Goal: Task Accomplishment & Management: Use online tool/utility

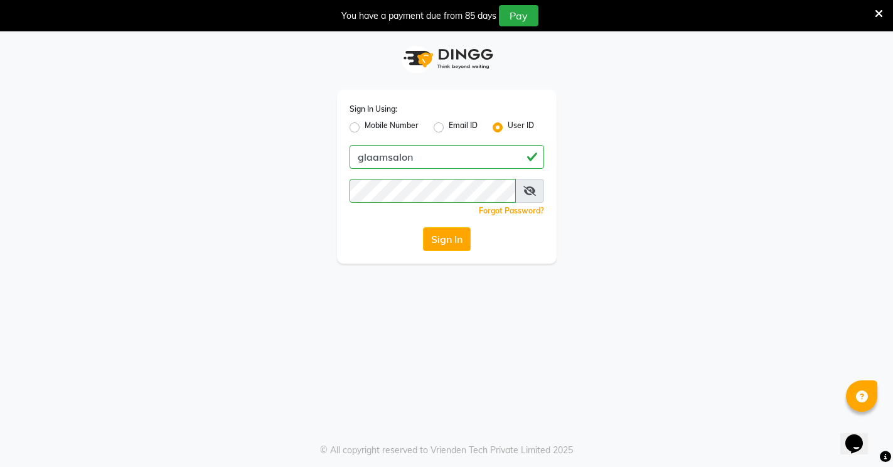
scroll to position [4, 0]
click at [444, 235] on button "Sign In" at bounding box center [447, 239] width 48 height 24
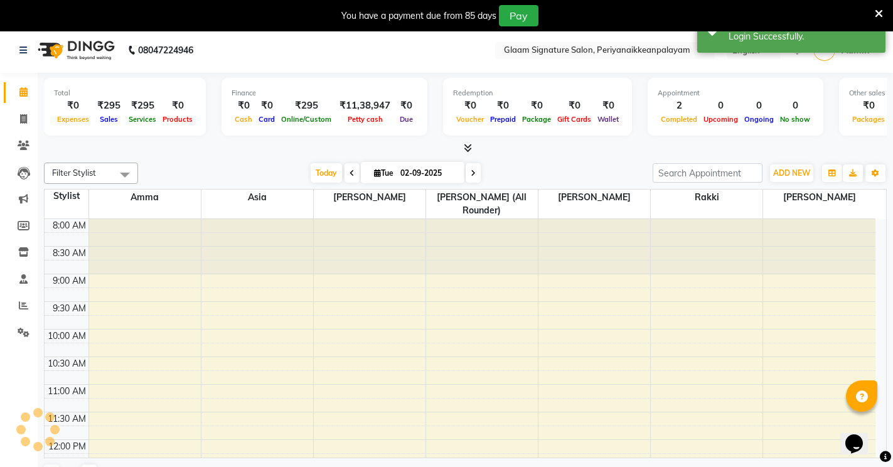
select select "en"
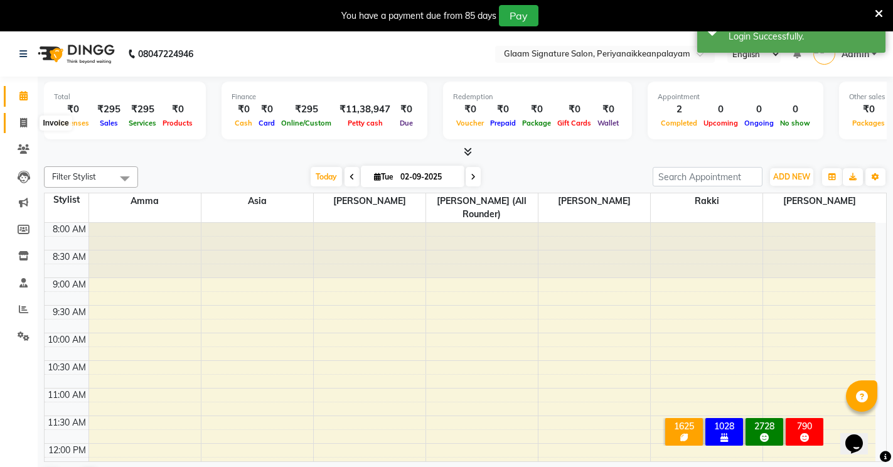
click at [19, 122] on span at bounding box center [24, 123] width 22 height 14
select select "service"
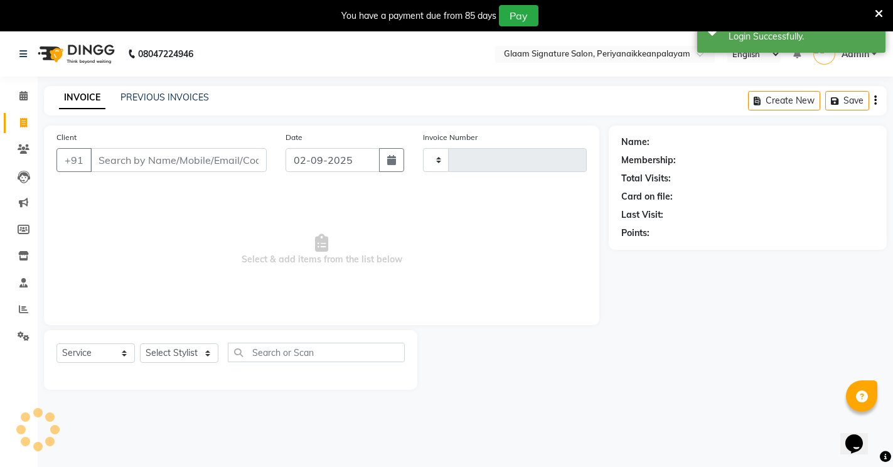
type input "0965"
select select "4039"
click at [163, 100] on link "PREVIOUS INVOICES" at bounding box center [164, 97] width 88 height 11
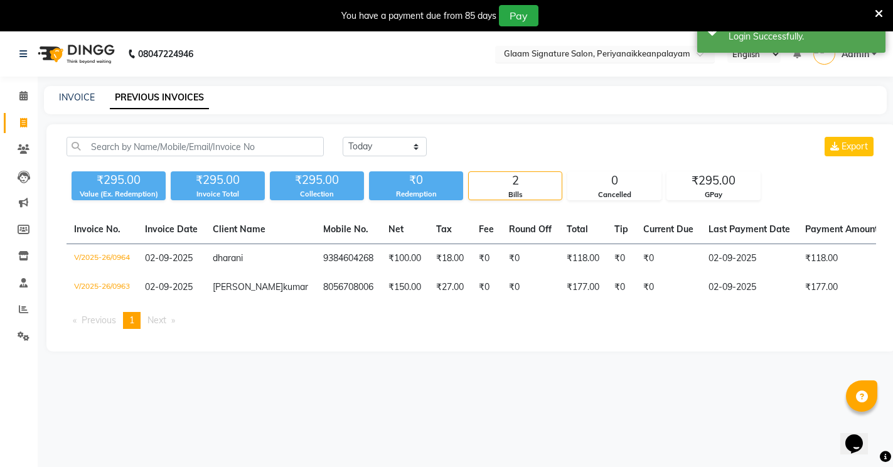
click at [594, 54] on input "text" at bounding box center [592, 55] width 182 height 13
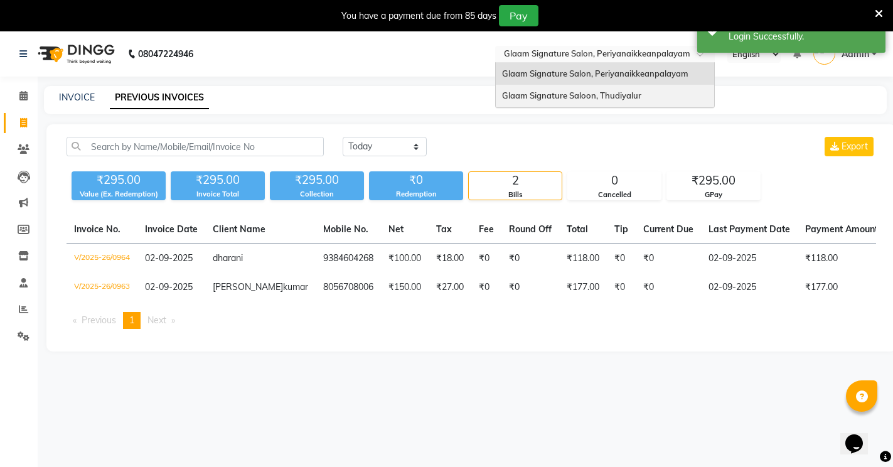
click at [591, 99] on span "Glaam Signature Saloon, Thudiyalur" at bounding box center [571, 95] width 139 height 10
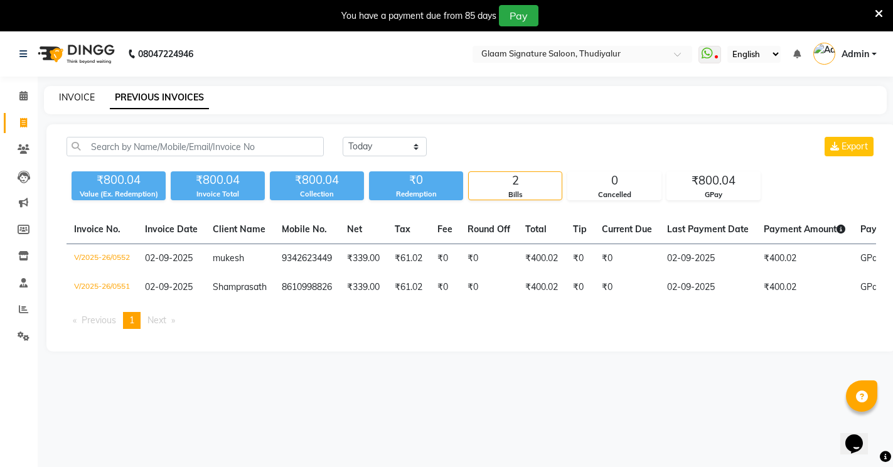
click at [81, 93] on link "INVOICE" at bounding box center [77, 97] width 36 height 11
select select "service"
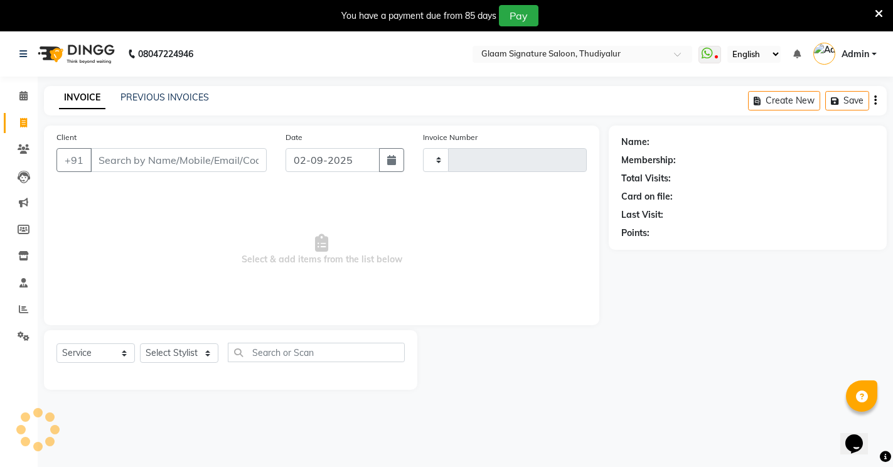
type input "0553"
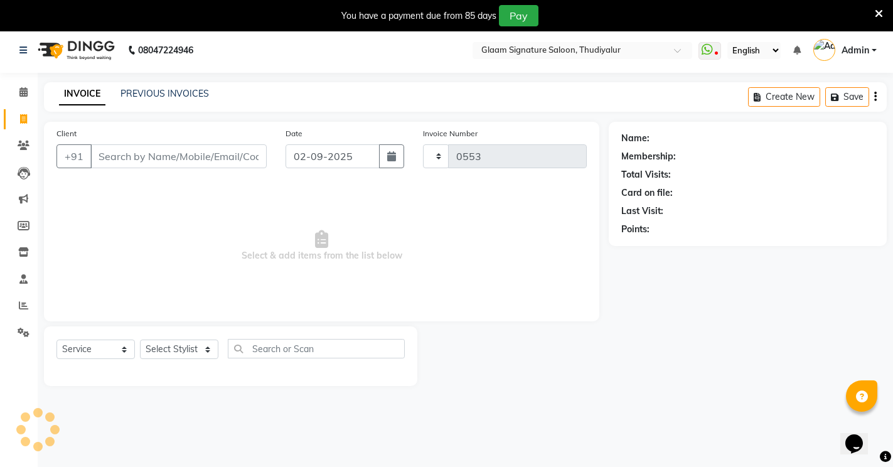
select select "4439"
click at [166, 159] on input "Client" at bounding box center [178, 156] width 176 height 24
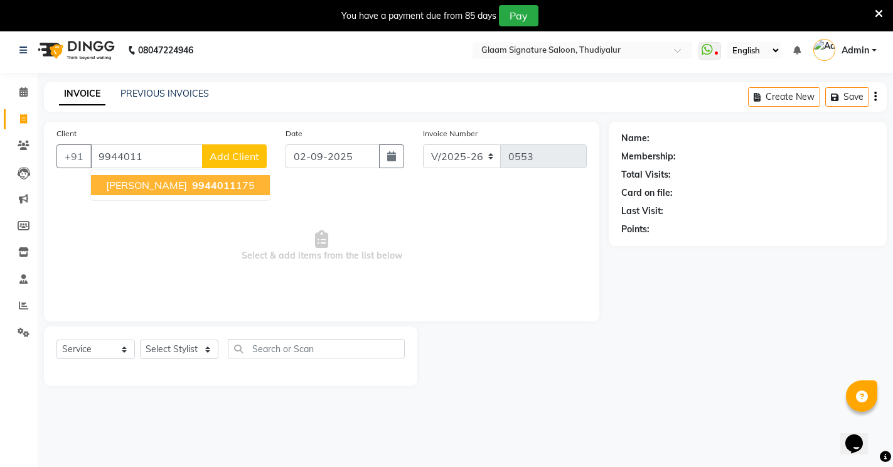
click at [192, 184] on span "9944011" at bounding box center [214, 185] width 44 height 13
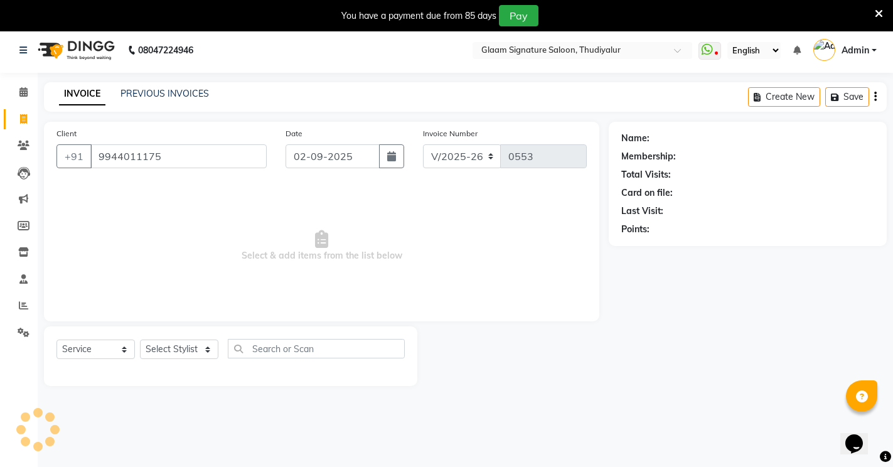
type input "9944011175"
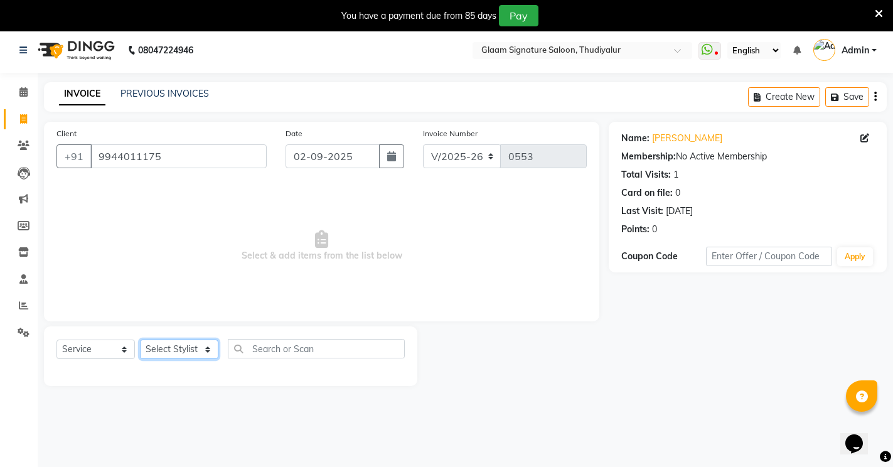
click at [182, 348] on select "Select Stylist Arif Asia Geetha Pnp Rakki [PERSON_NAME] [PERSON_NAME]" at bounding box center [179, 349] width 78 height 19
select select "88190"
click at [140, 340] on select "Select Stylist Arif Asia Geetha Pnp Rakki [PERSON_NAME] [PERSON_NAME]" at bounding box center [179, 349] width 78 height 19
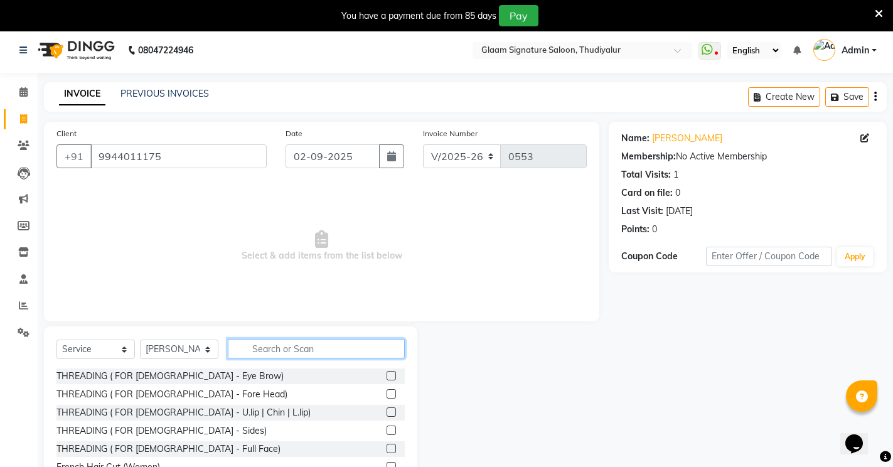
click at [275, 352] on input "text" at bounding box center [316, 348] width 177 height 19
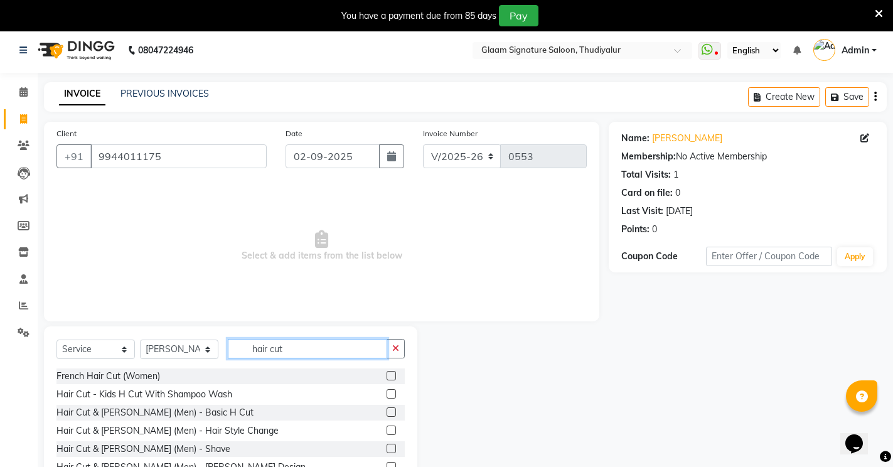
type input "hair cut"
click at [387, 414] on label at bounding box center [391, 411] width 9 height 9
click at [387, 414] on input "checkbox" at bounding box center [391, 413] width 8 height 8
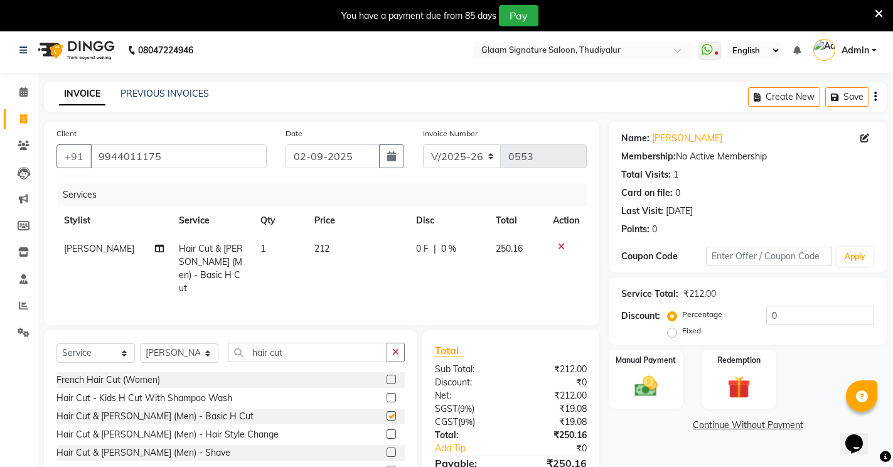
checkbox input "false"
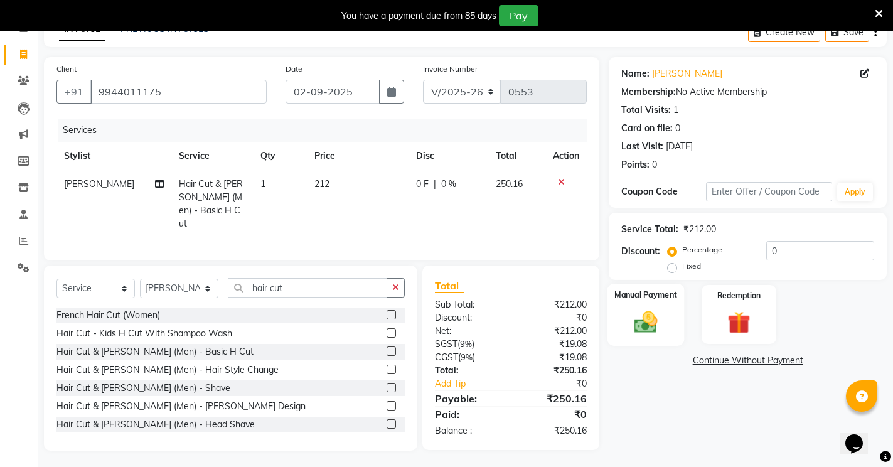
click at [650, 317] on img at bounding box center [646, 321] width 38 height 27
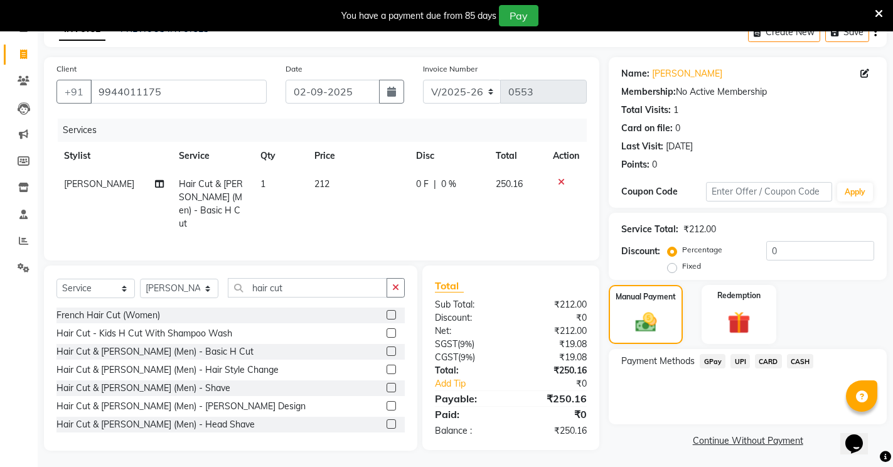
click at [762, 358] on span "CARD" at bounding box center [768, 361] width 27 height 14
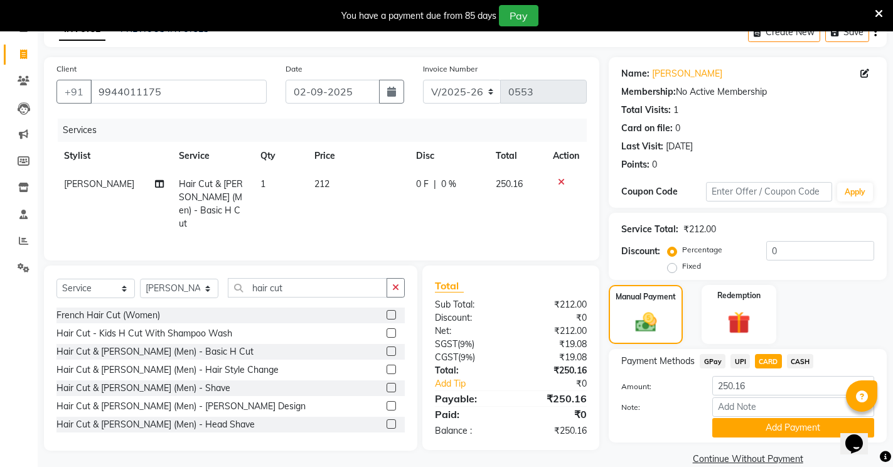
scroll to position [88, 0]
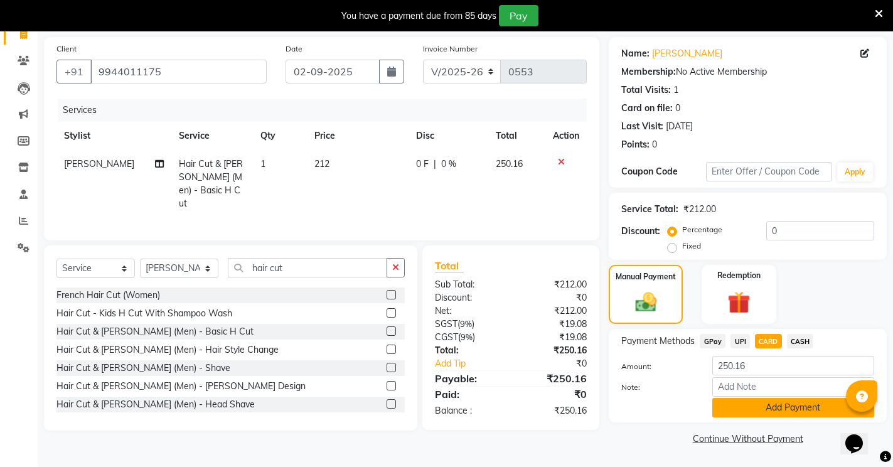
click at [766, 405] on button "Add Payment" at bounding box center [793, 407] width 162 height 19
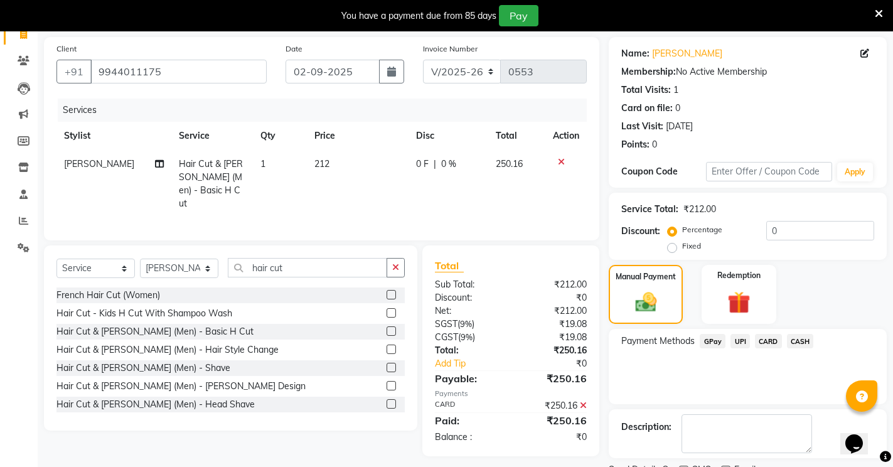
scroll to position [141, 0]
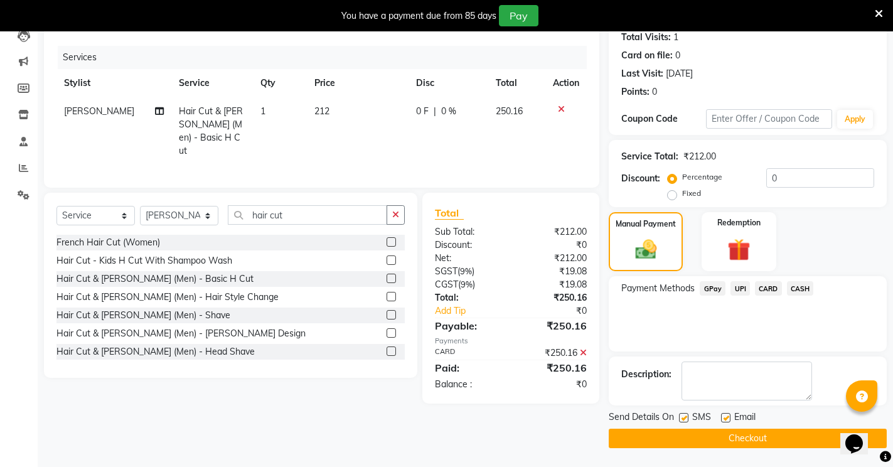
click at [718, 437] on button "Checkout" at bounding box center [748, 438] width 278 height 19
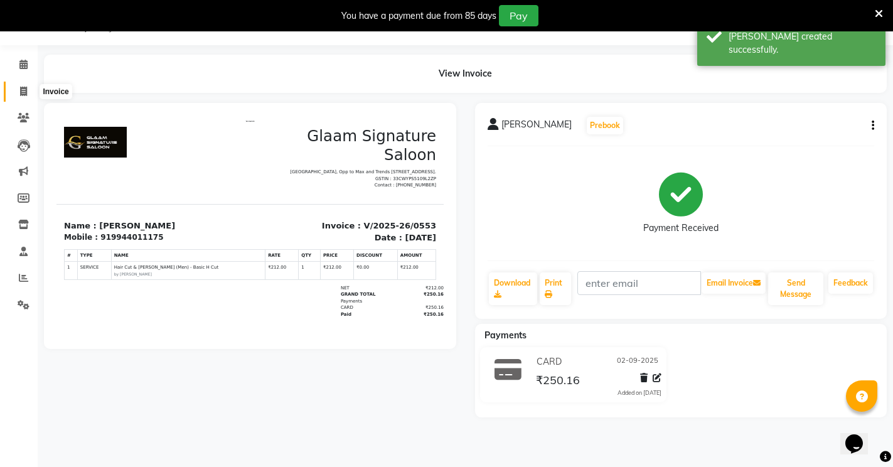
click at [18, 88] on span at bounding box center [24, 92] width 22 height 14
select select "service"
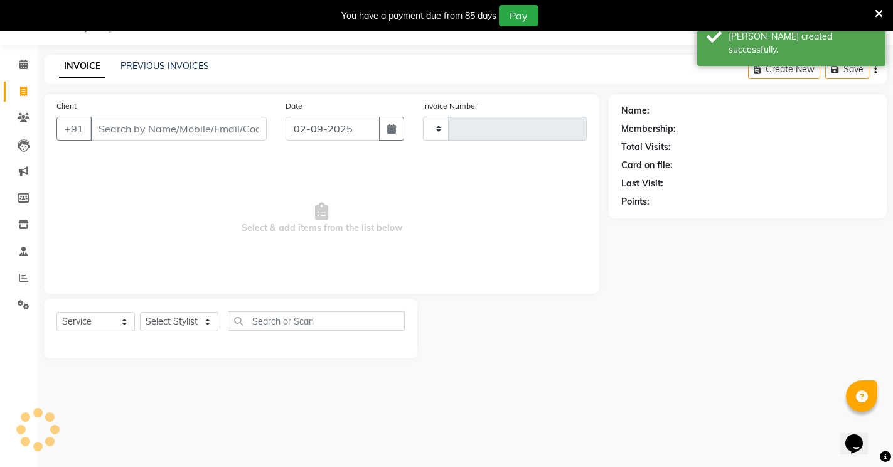
type input "0554"
select select "4439"
click at [176, 59] on div "INVOICE PREVIOUS INVOICES Create New Save" at bounding box center [465, 69] width 843 height 29
click at [178, 69] on link "PREVIOUS INVOICES" at bounding box center [164, 65] width 88 height 11
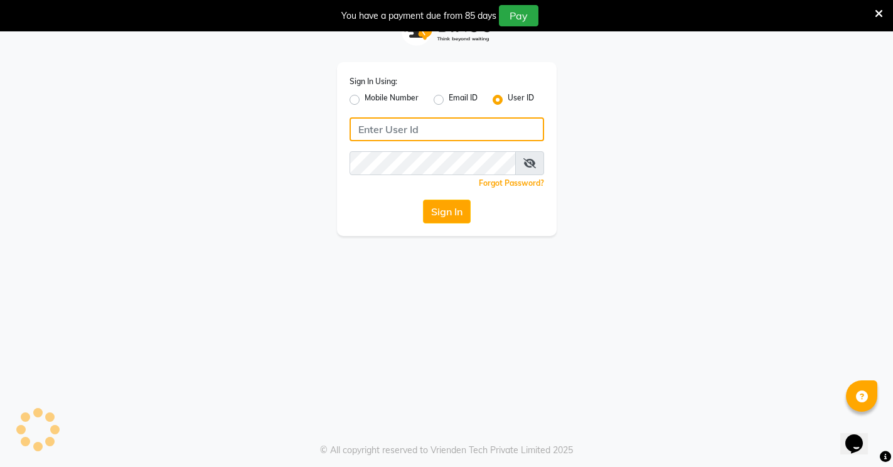
type input "glaamsalon"
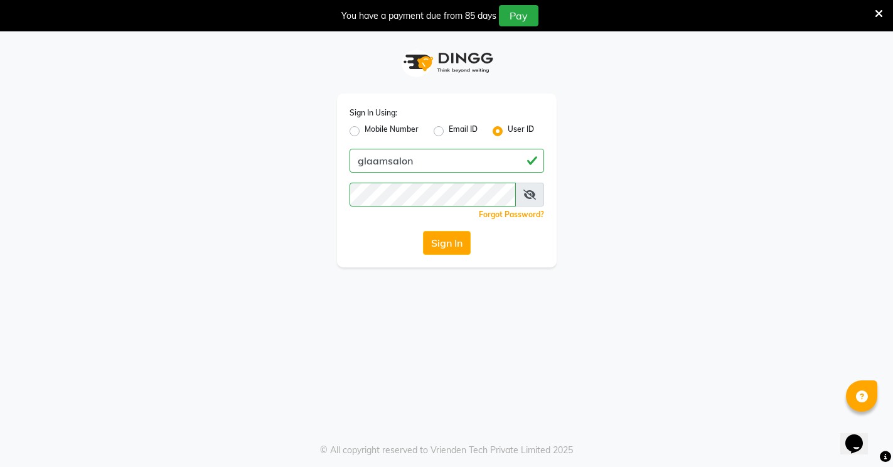
scroll to position [31, 0]
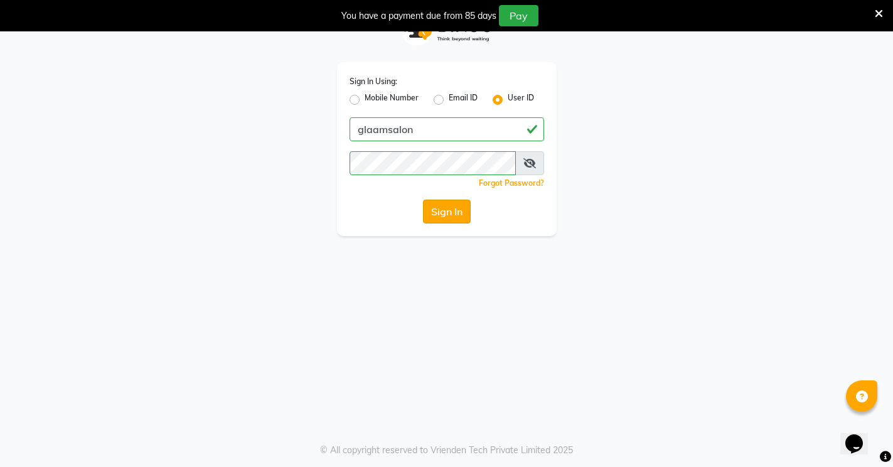
click at [437, 218] on button "Sign In" at bounding box center [447, 212] width 48 height 24
